Goal: Task Accomplishment & Management: Complete application form

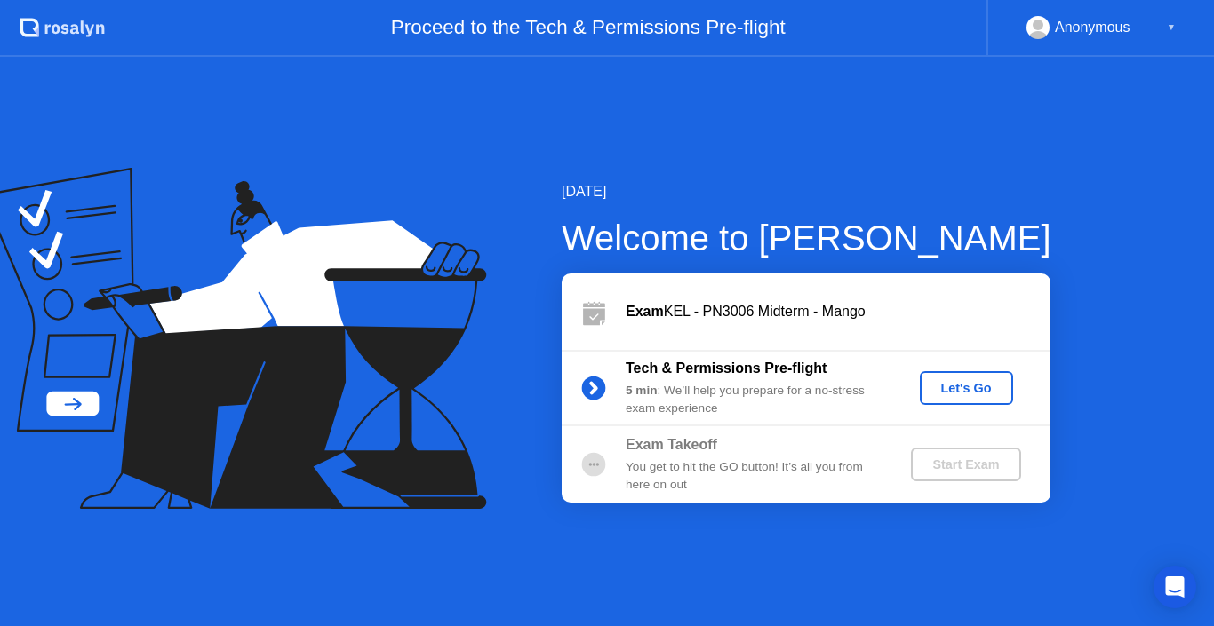
click at [944, 386] on div "Let's Go" at bounding box center [966, 388] width 79 height 14
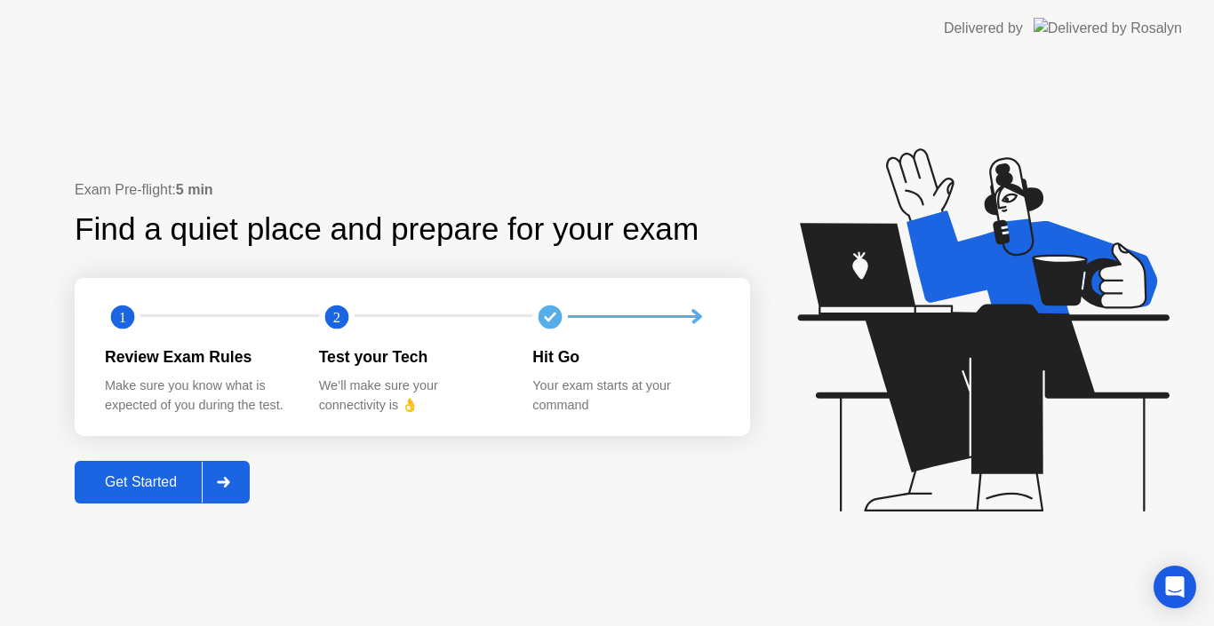
click at [236, 479] on div at bounding box center [223, 482] width 43 height 41
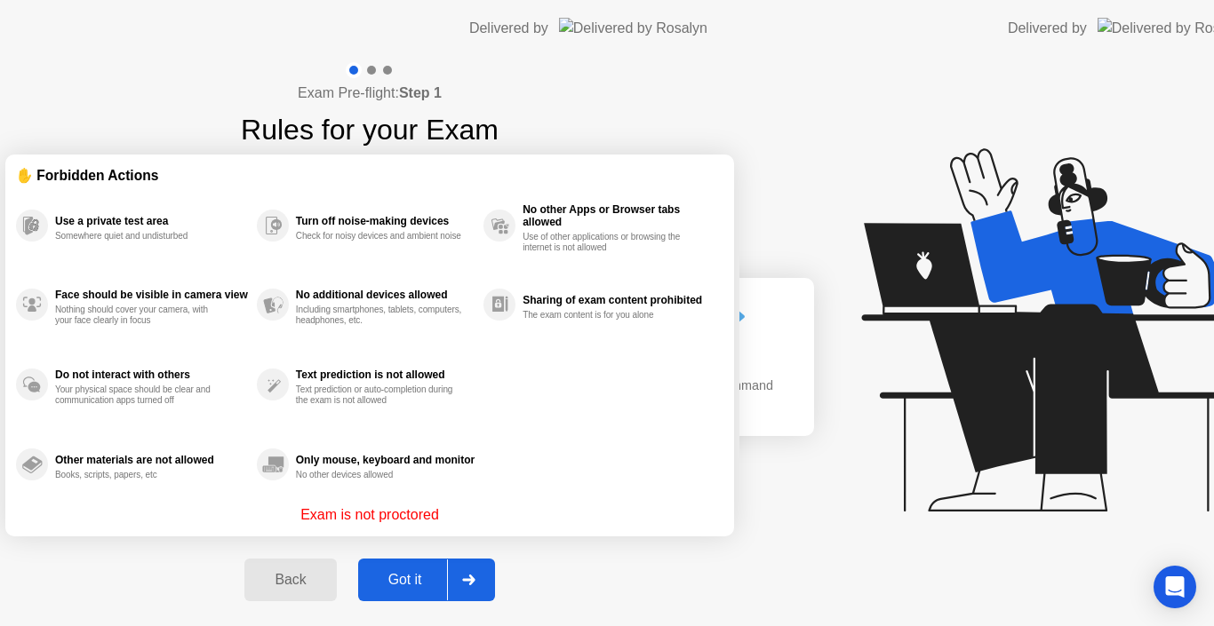
click at [236, 479] on div "Exam Pre-flight: Step 1 Rules for your Exam ✋ Forbidden Actions Use a private t…" at bounding box center [369, 342] width 739 height 570
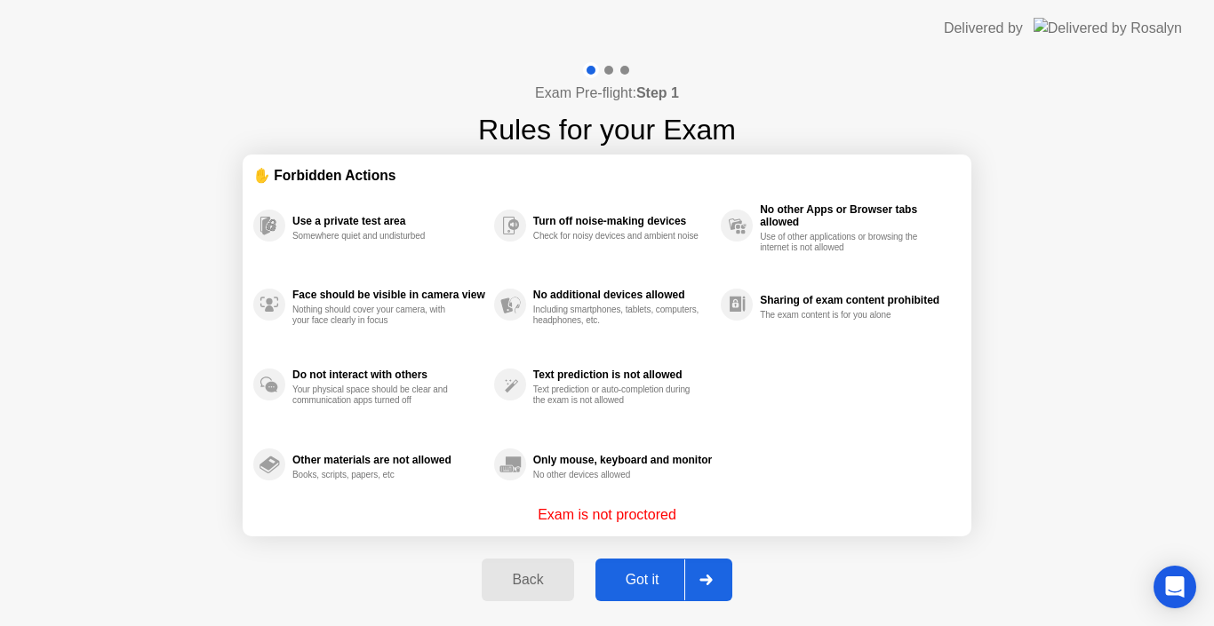
click at [626, 564] on button "Got it" at bounding box center [663, 580] width 137 height 43
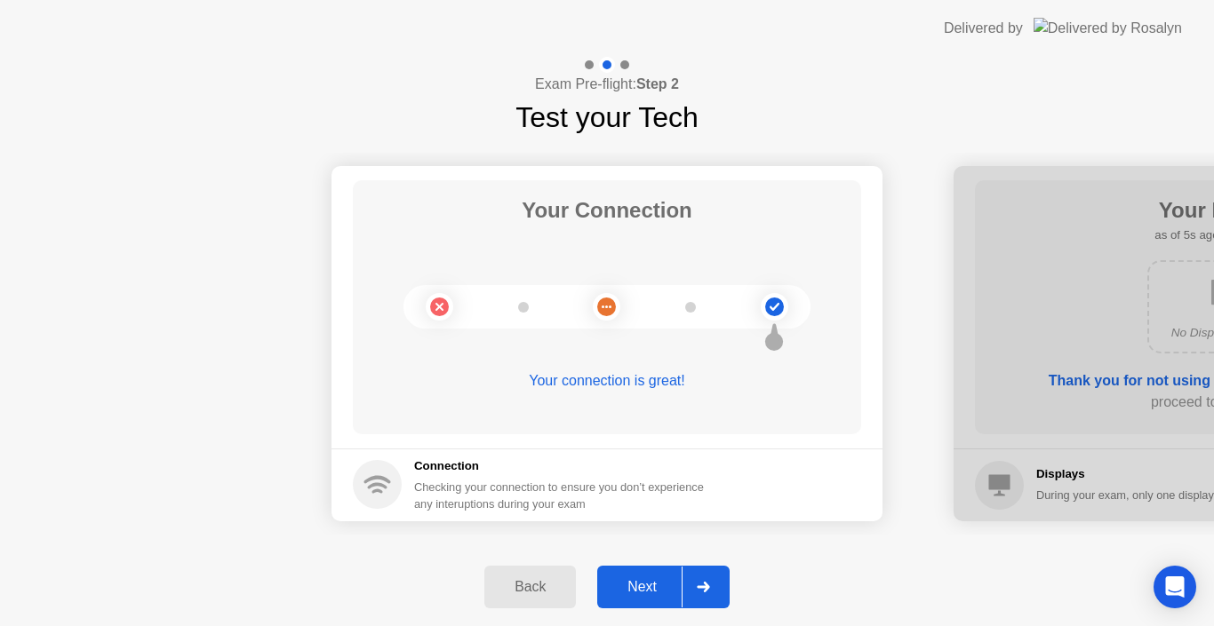
click at [716, 585] on div at bounding box center [702, 587] width 43 height 41
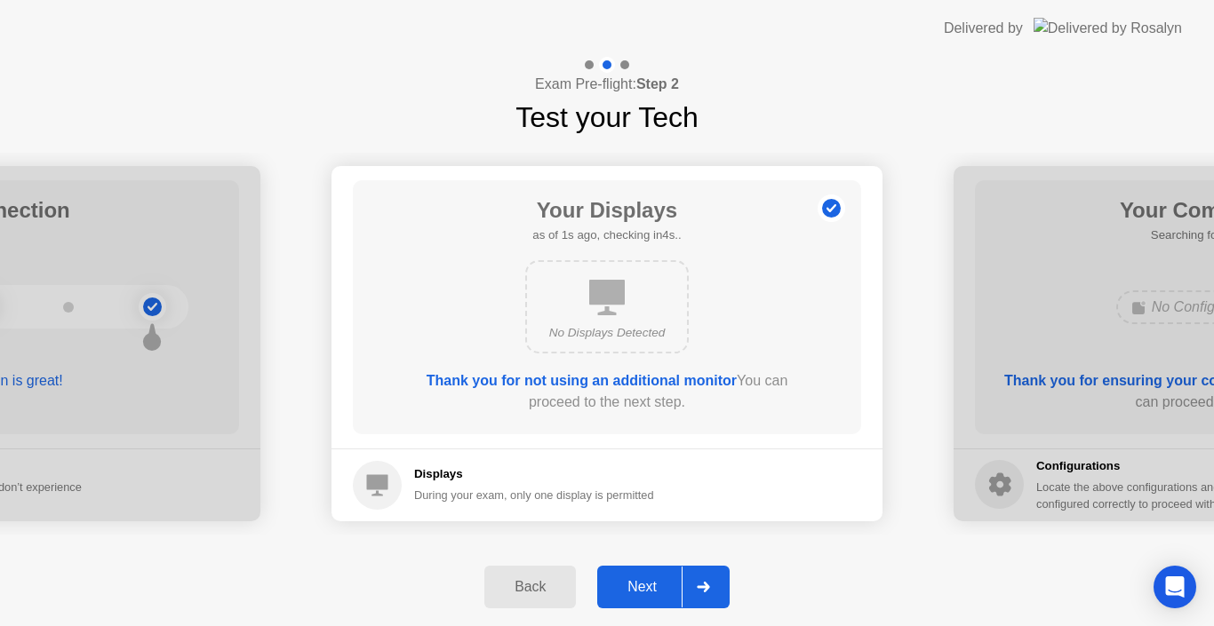
click at [716, 585] on div at bounding box center [702, 587] width 43 height 41
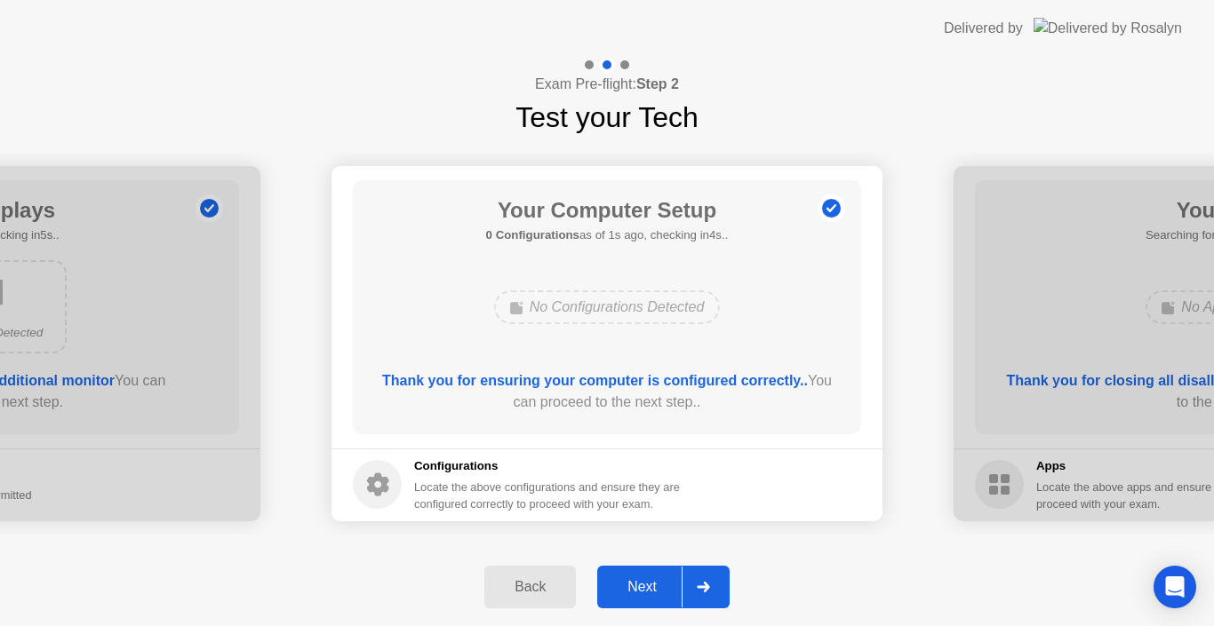
click at [716, 585] on div at bounding box center [702, 587] width 43 height 41
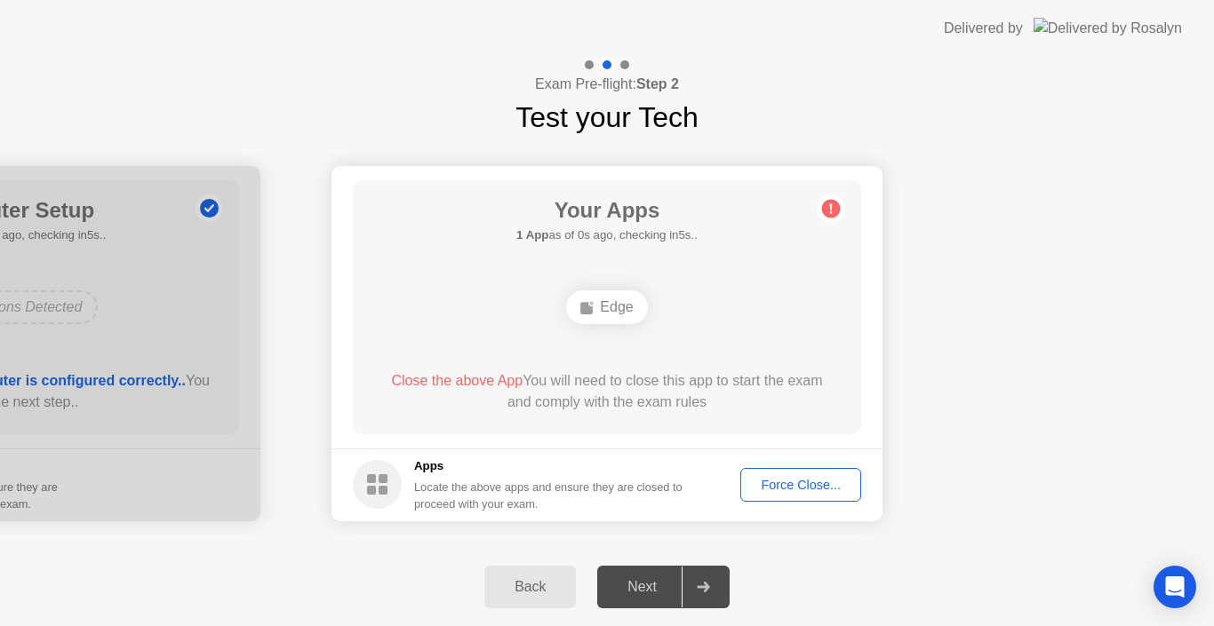
click at [765, 484] on div "Force Close..." at bounding box center [800, 485] width 108 height 14
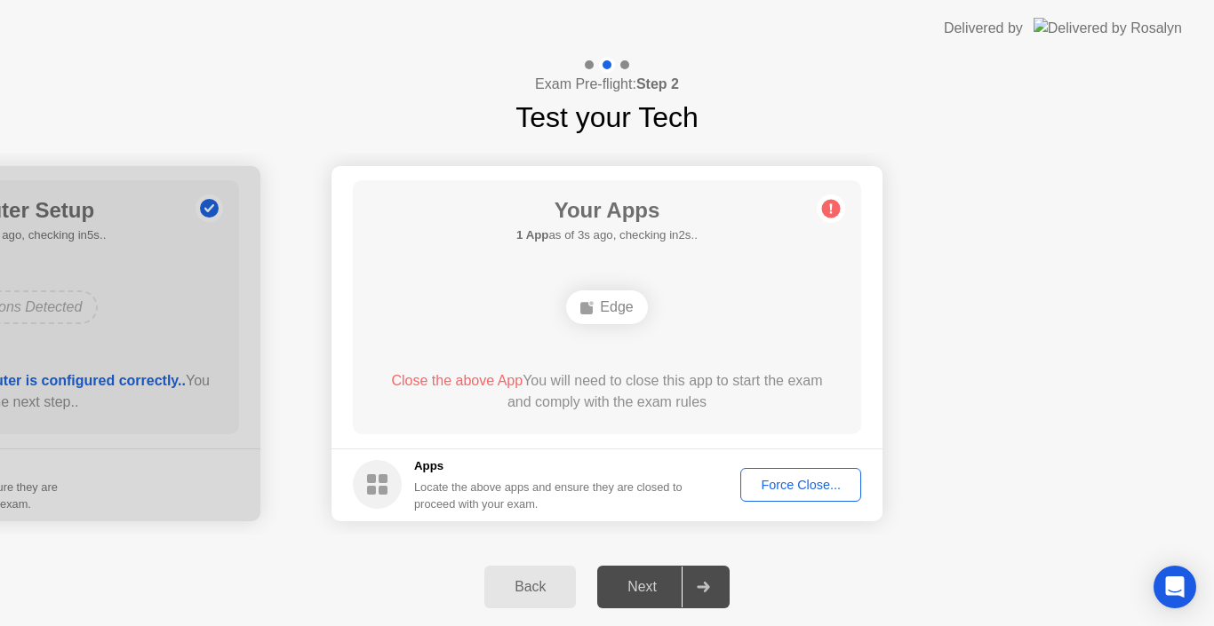
click at [707, 570] on div at bounding box center [702, 587] width 43 height 41
click at [785, 479] on div "Force Close..." at bounding box center [800, 485] width 108 height 14
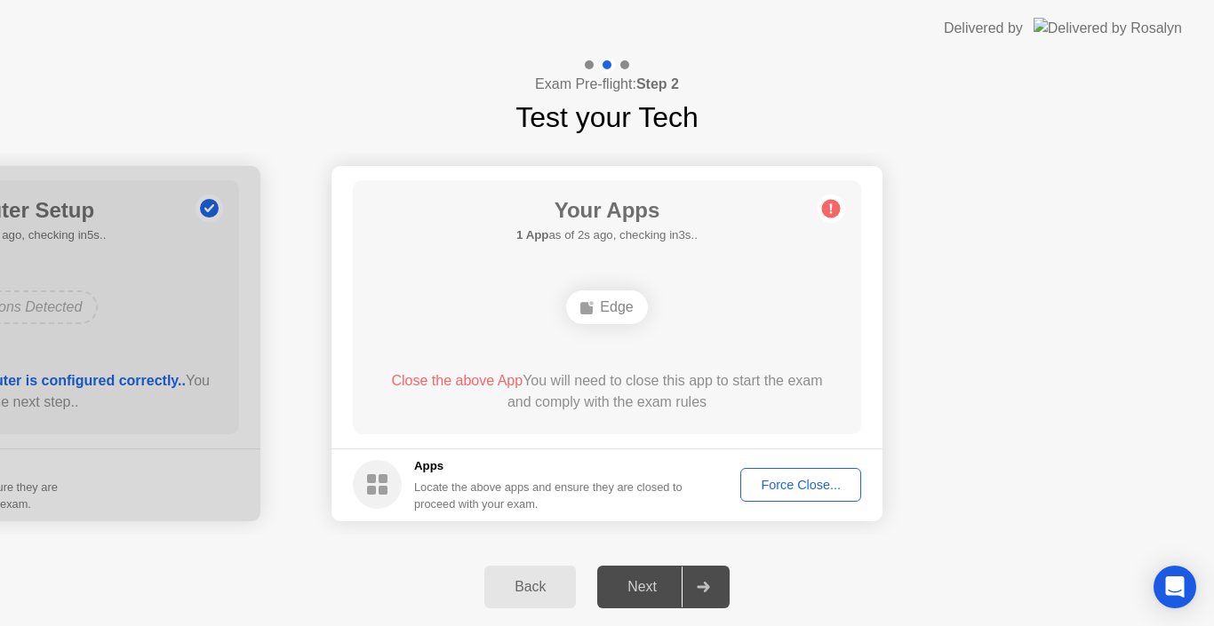
click at [752, 478] on div "Force Close..." at bounding box center [800, 485] width 108 height 14
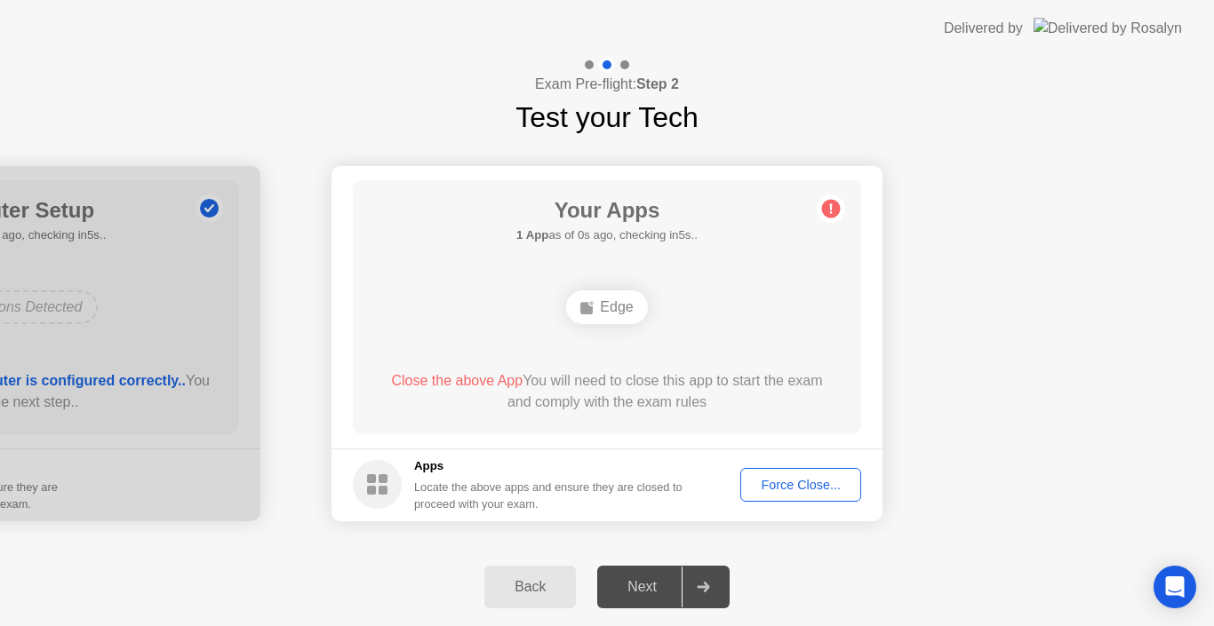
click at [693, 581] on div at bounding box center [702, 587] width 43 height 41
click at [703, 582] on icon at bounding box center [703, 587] width 13 height 11
click at [375, 469] on circle at bounding box center [377, 484] width 49 height 49
click at [816, 490] on div "Force Close..." at bounding box center [800, 485] width 108 height 14
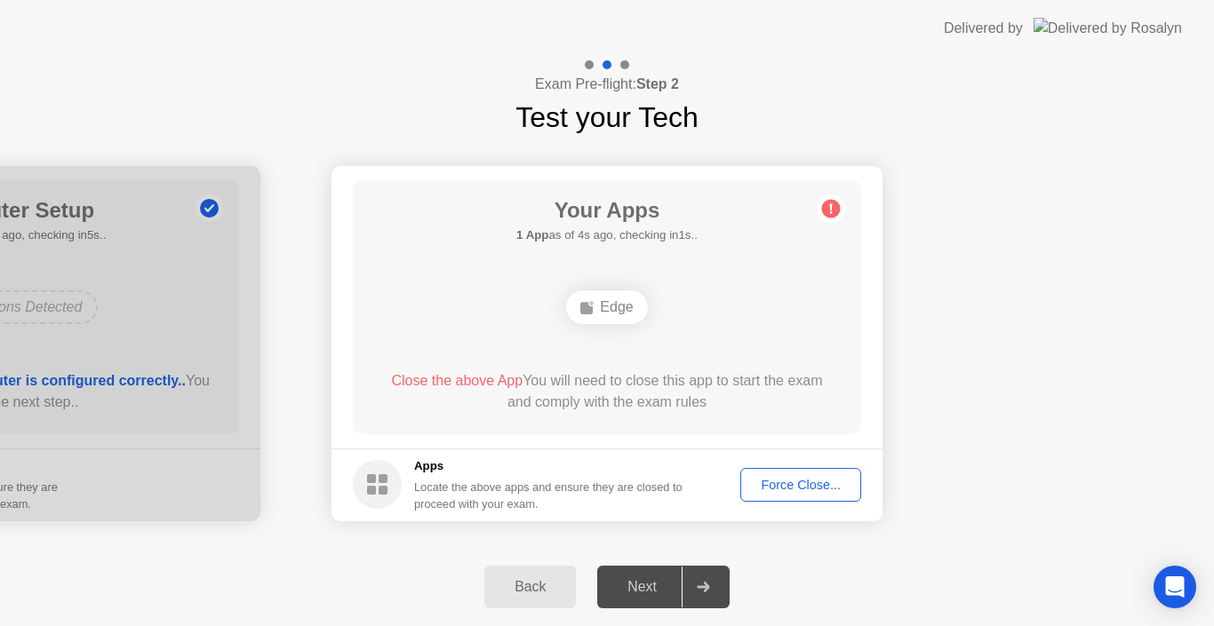
click at [804, 478] on div "Force Close..." at bounding box center [800, 485] width 108 height 14
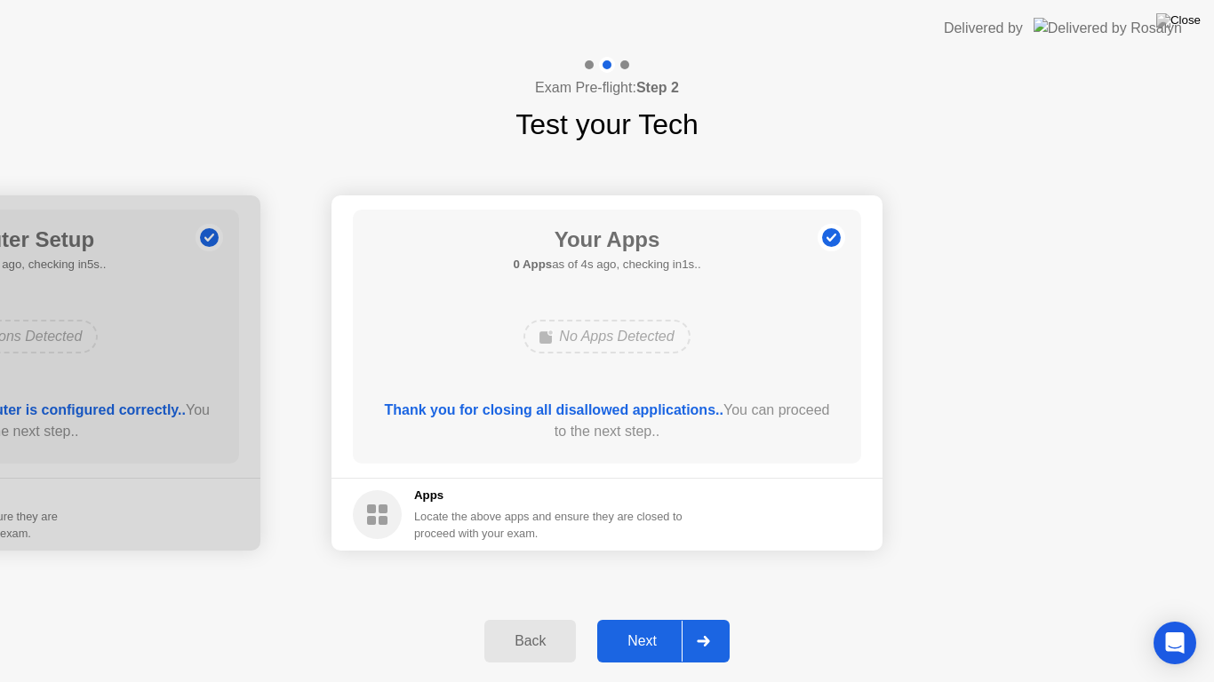
click at [640, 625] on button "Next" at bounding box center [663, 641] width 132 height 43
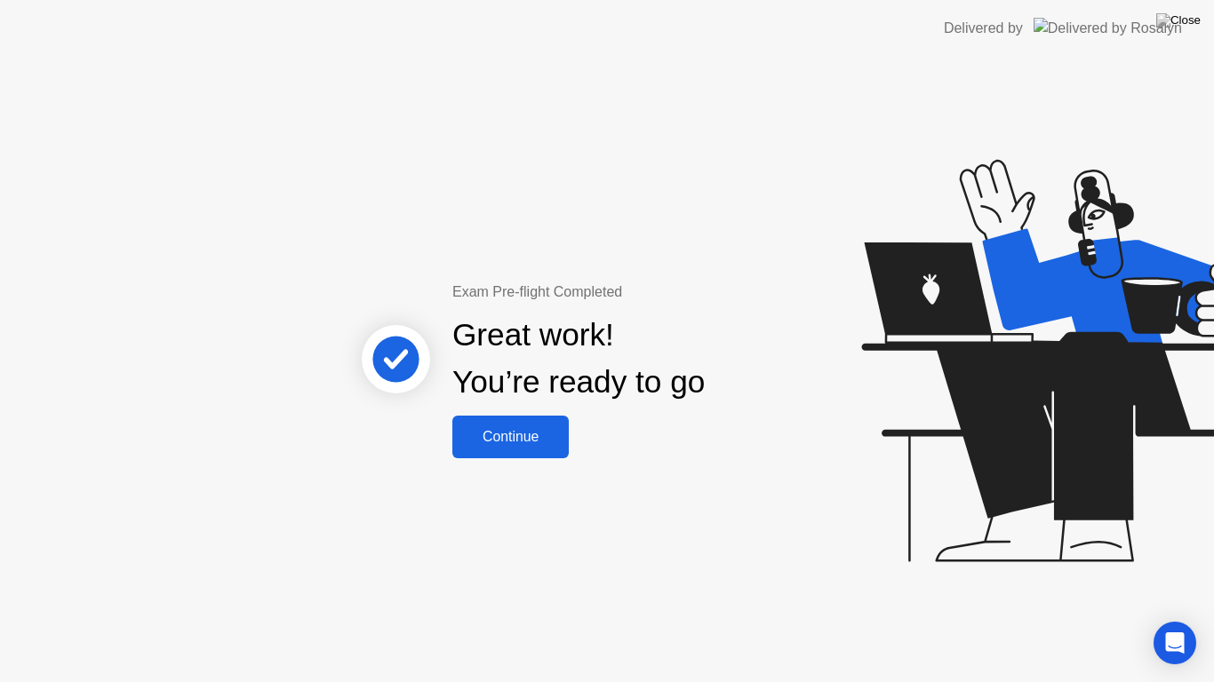
click at [538, 440] on div "Continue" at bounding box center [511, 437] width 106 height 16
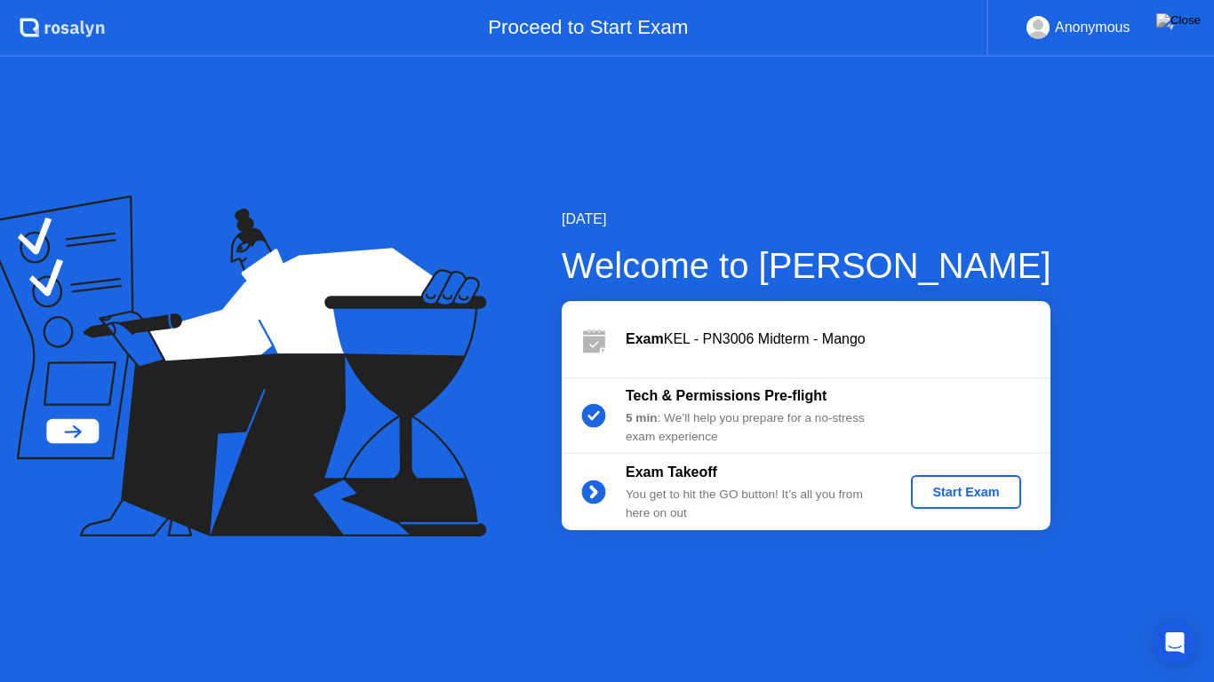
click at [972, 480] on button "Start Exam" at bounding box center [965, 492] width 109 height 34
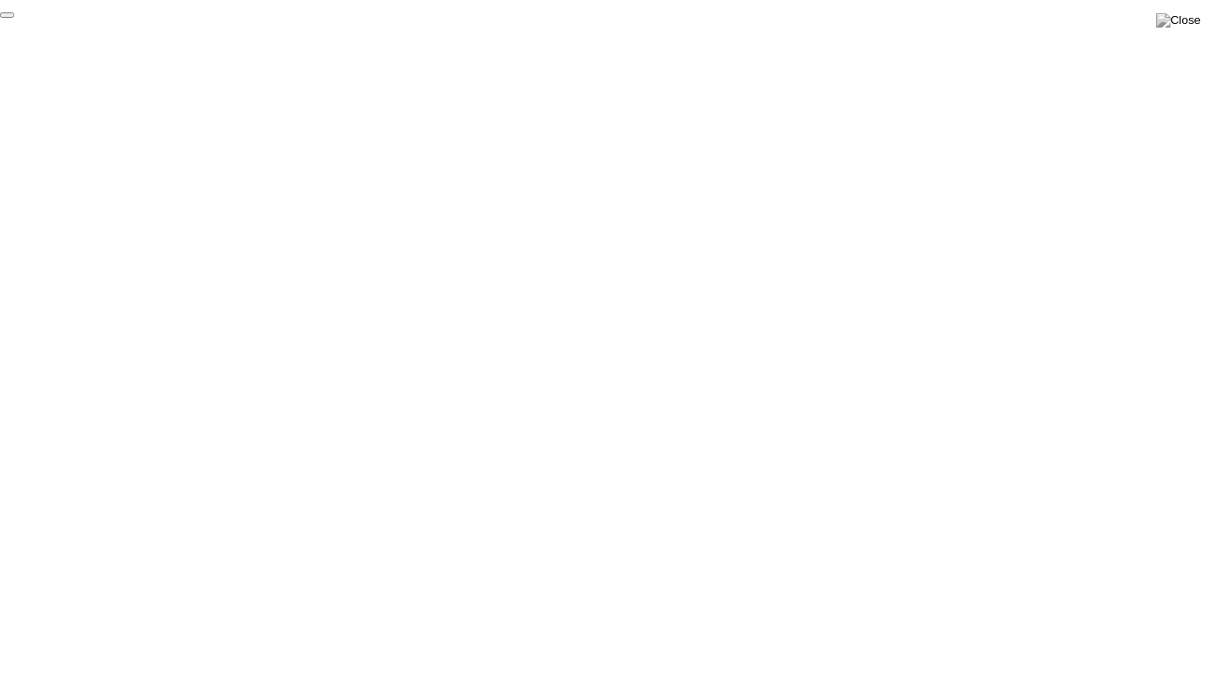
click div "End Proctoring Session"
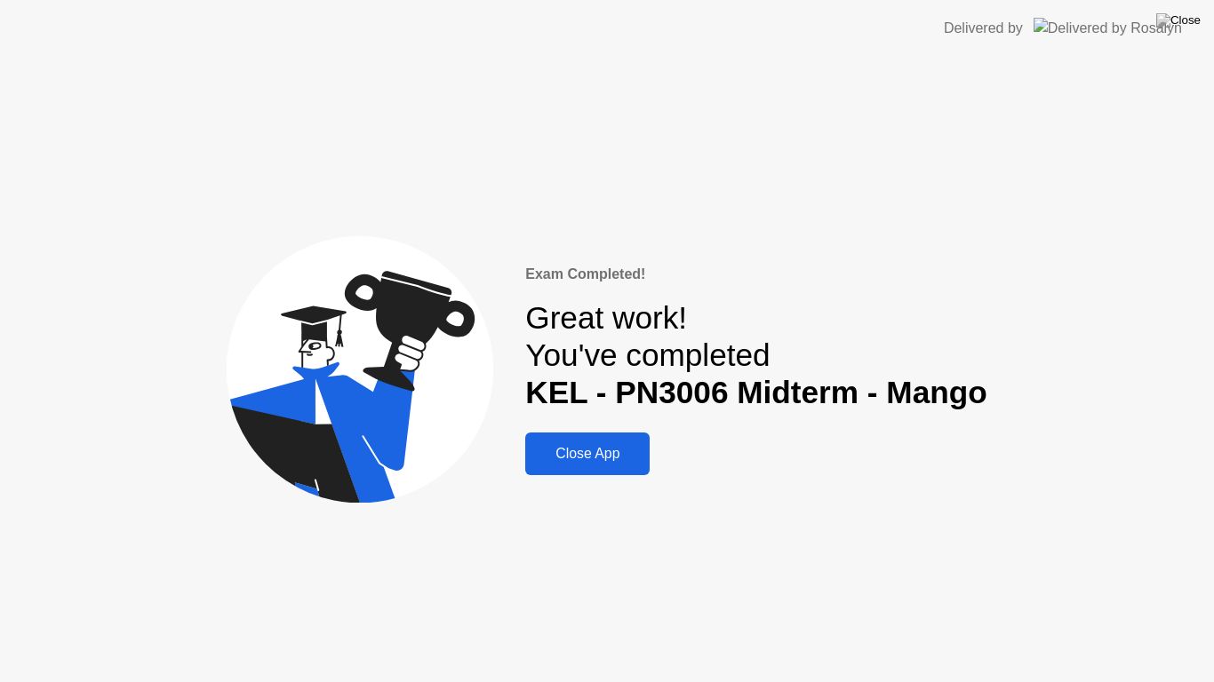
click at [603, 454] on div "Close App" at bounding box center [587, 454] width 114 height 16
